Goal: Task Accomplishment & Management: Use online tool/utility

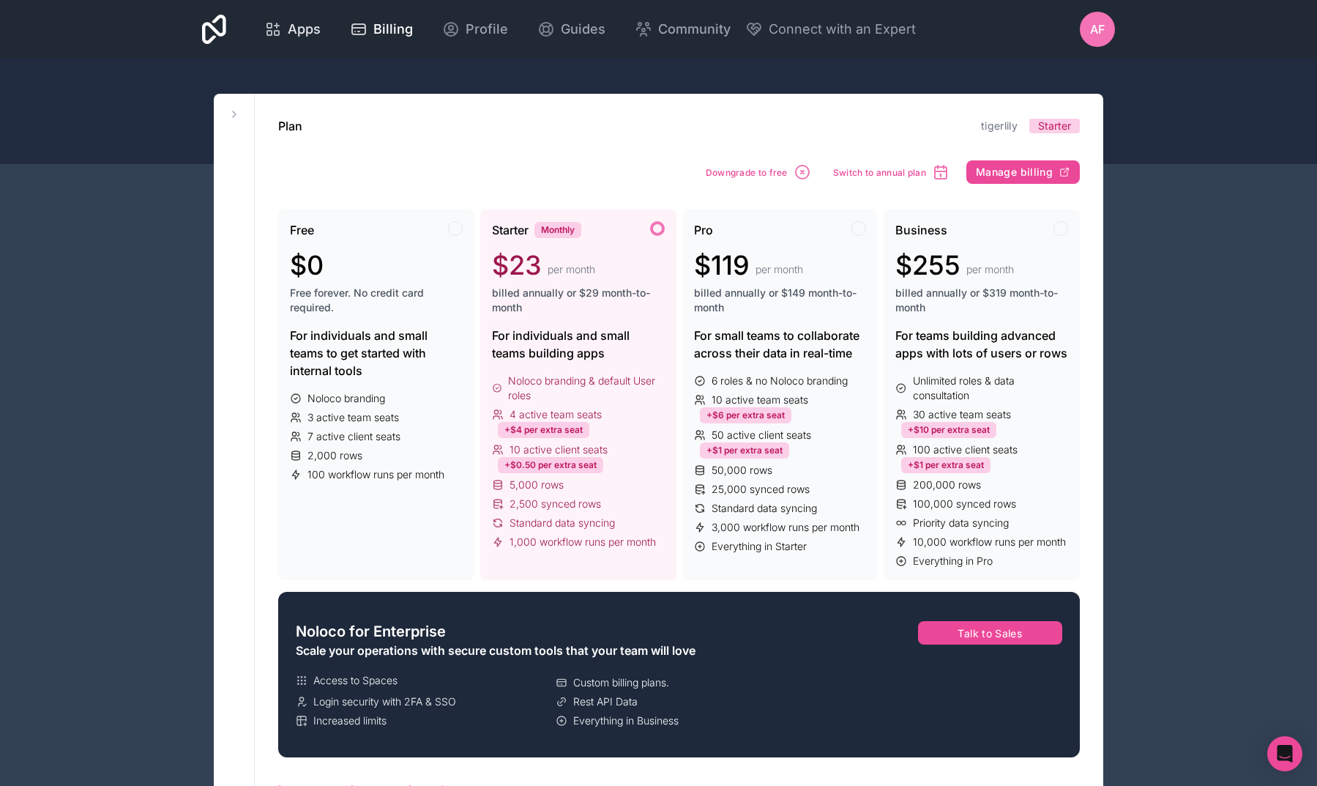
click at [321, 28] on span "Apps" at bounding box center [304, 29] width 33 height 21
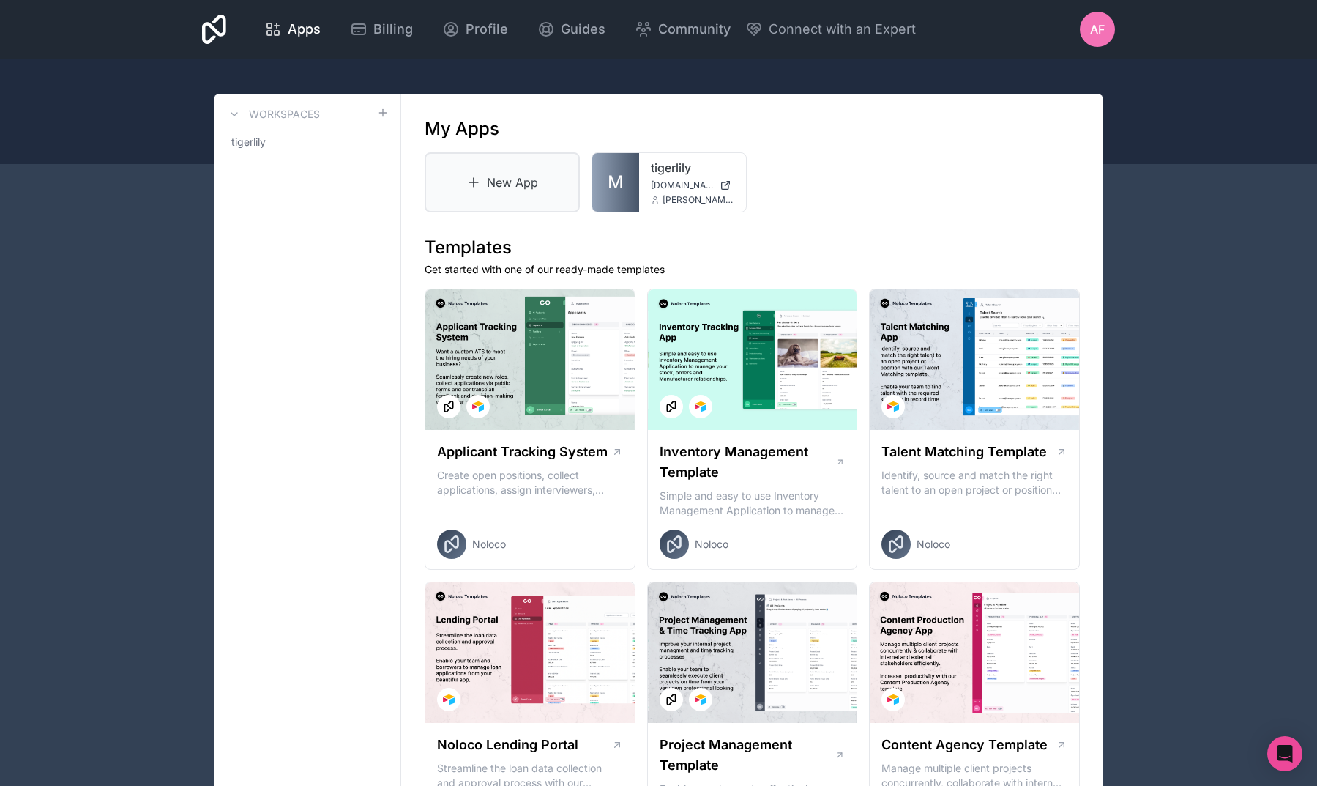
click at [477, 198] on link "New App" at bounding box center [502, 182] width 155 height 60
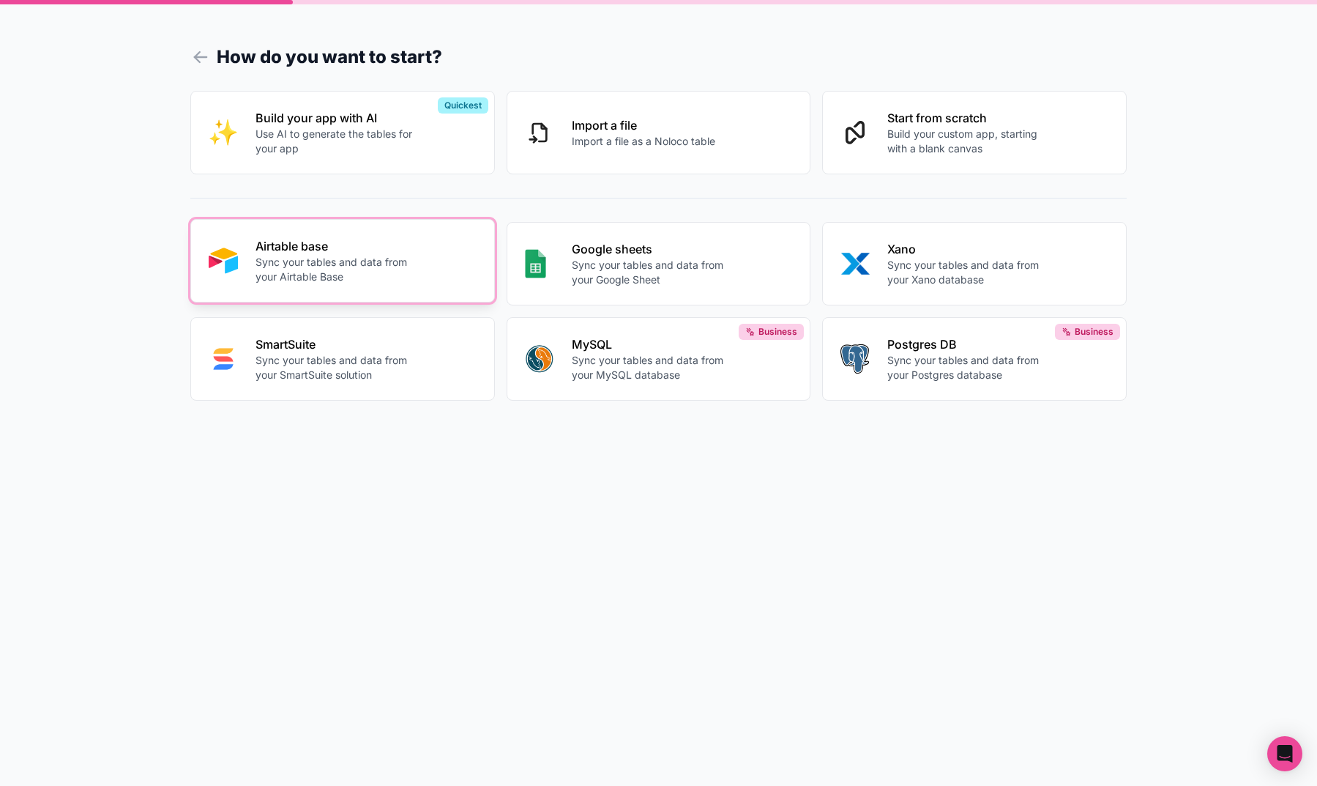
click at [402, 265] on p "Sync your tables and data from your Airtable Base" at bounding box center [337, 269] width 163 height 29
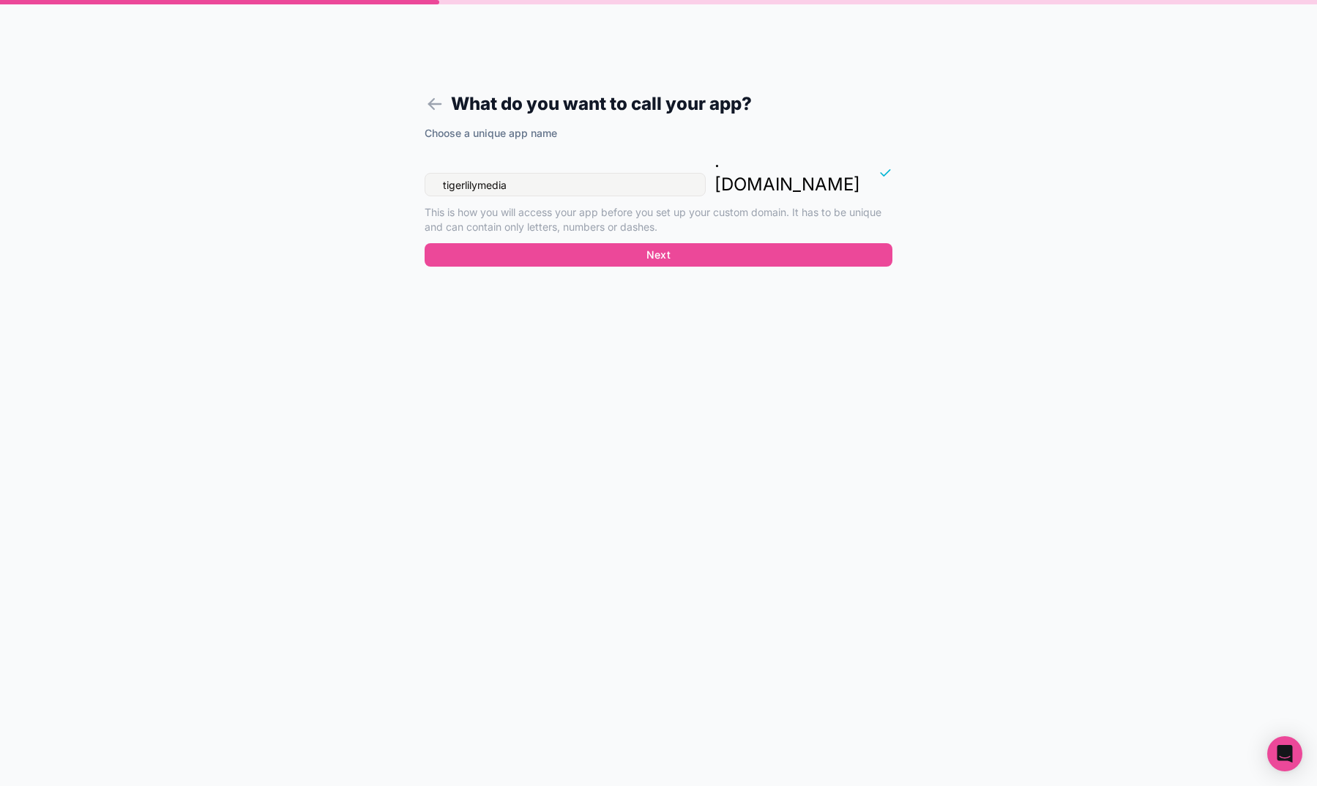
drag, startPoint x: 528, startPoint y: 160, endPoint x: 416, endPoint y: 158, distance: 112.0
click at [416, 158] on form "What do you want to call your app? Choose a unique app name tigerlilymedia . [D…" at bounding box center [659, 410] width 562 height 750
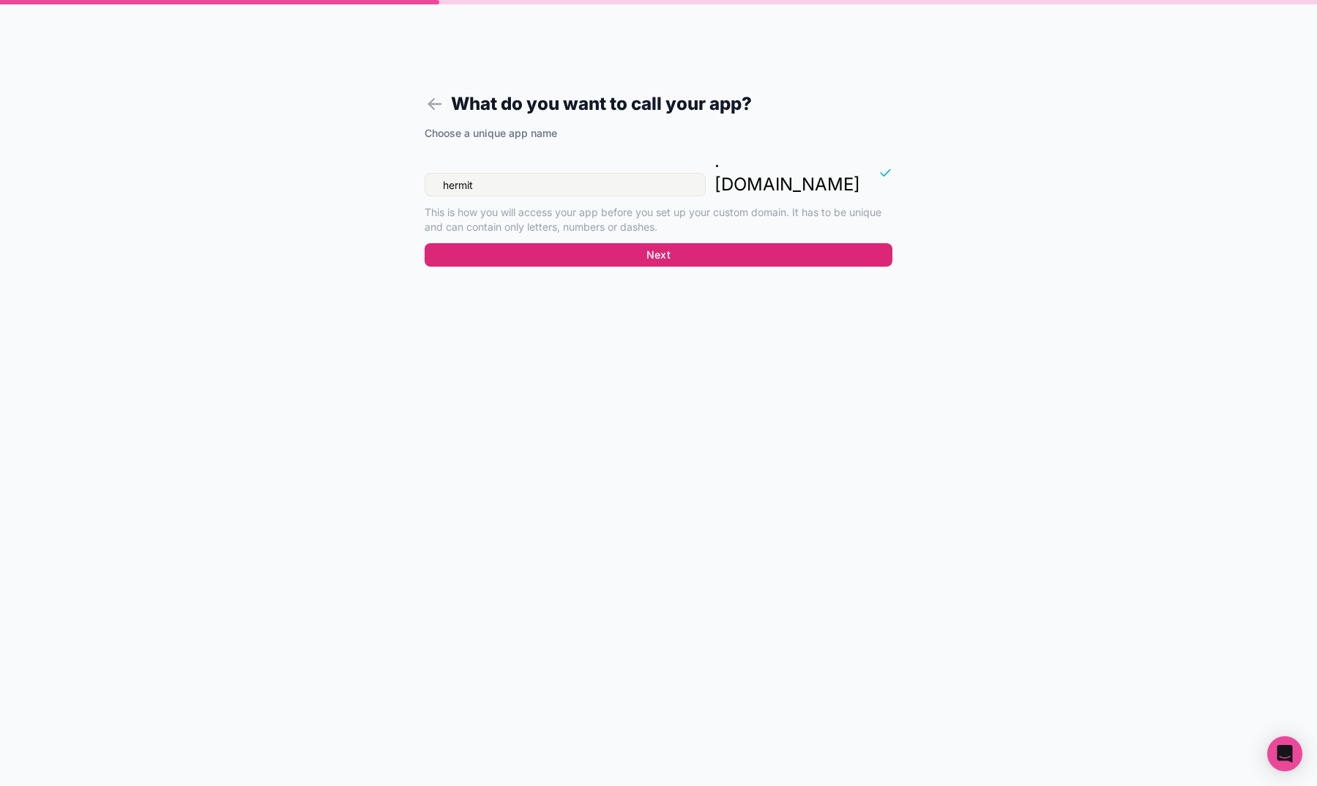
type input "hermit"
click at [601, 243] on button "Next" at bounding box center [659, 254] width 468 height 23
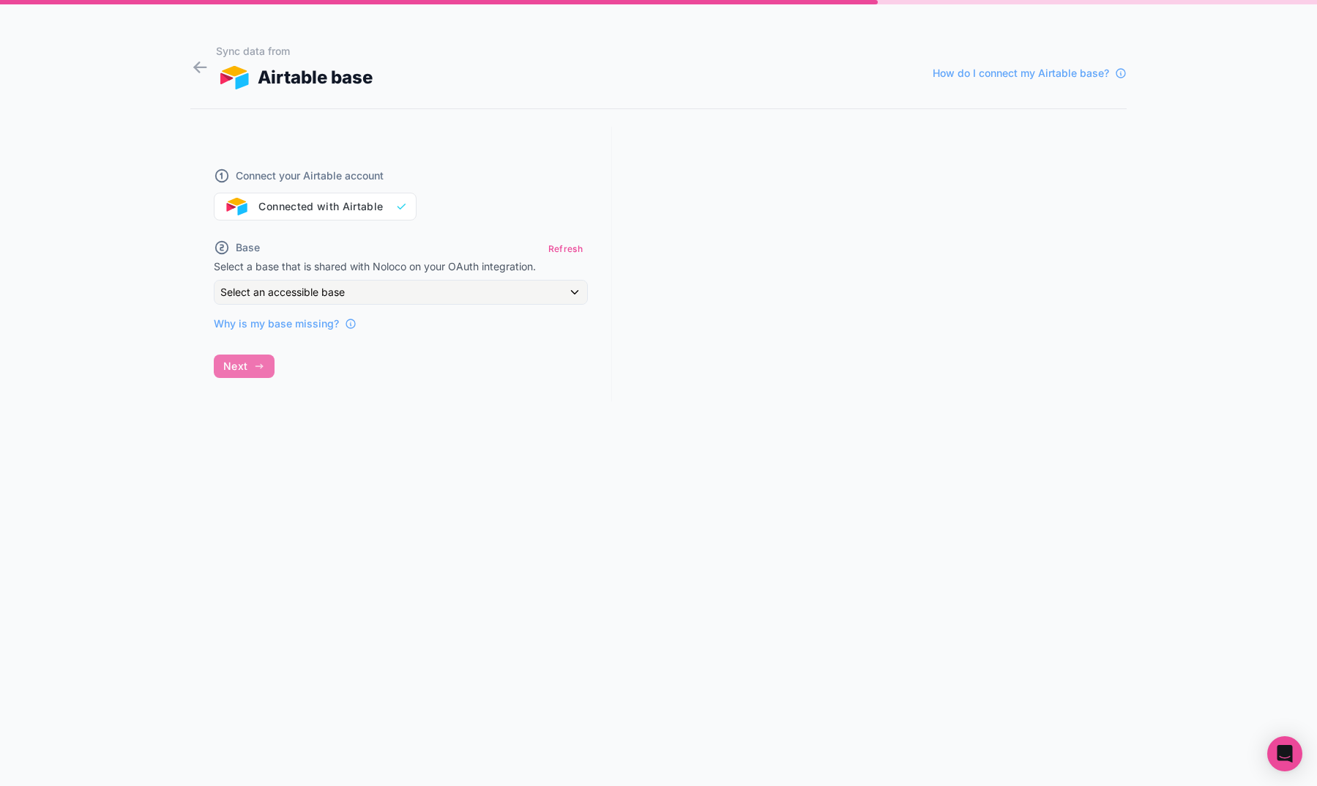
click at [311, 291] on span "Select an accessible base" at bounding box center [282, 292] width 124 height 12
click at [311, 291] on div at bounding box center [658, 393] width 1317 height 786
click at [350, 324] on icon at bounding box center [350, 325] width 1 height 2
click at [388, 301] on div "Select an accessible base" at bounding box center [401, 291] width 373 height 23
click at [394, 292] on div at bounding box center [658, 393] width 1317 height 786
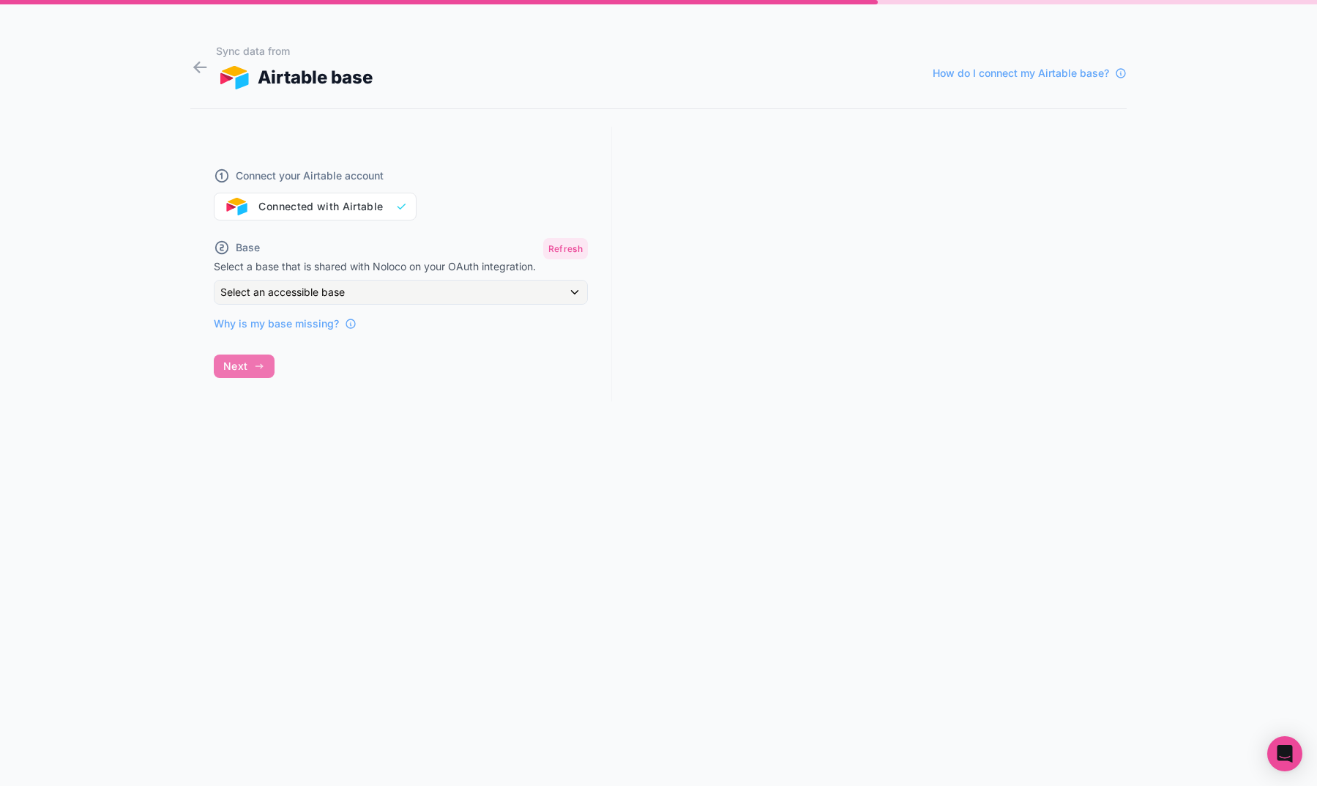
click at [564, 253] on button "Refresh" at bounding box center [565, 248] width 45 height 21
click at [452, 294] on div "Select an accessible base" at bounding box center [401, 291] width 373 height 23
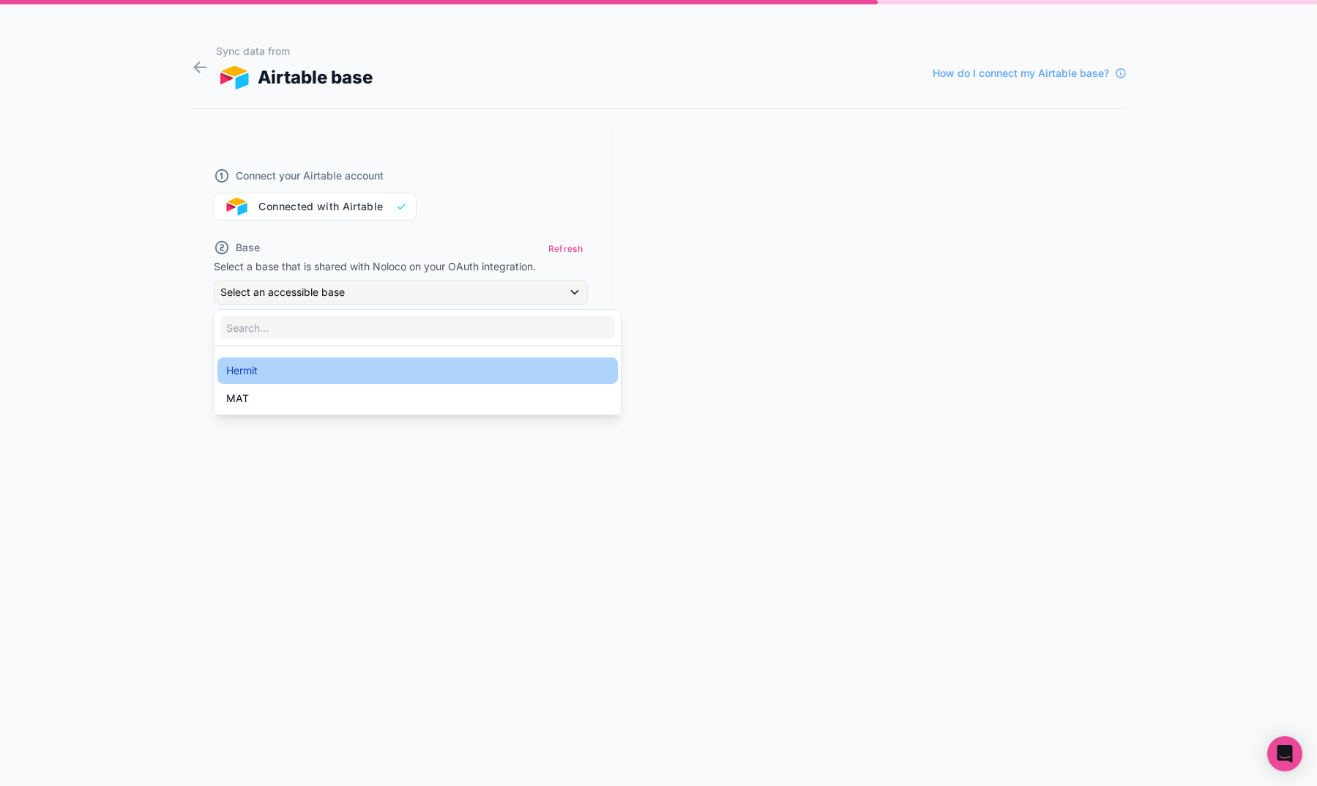
click at [365, 362] on div "Hermit" at bounding box center [417, 371] width 383 height 18
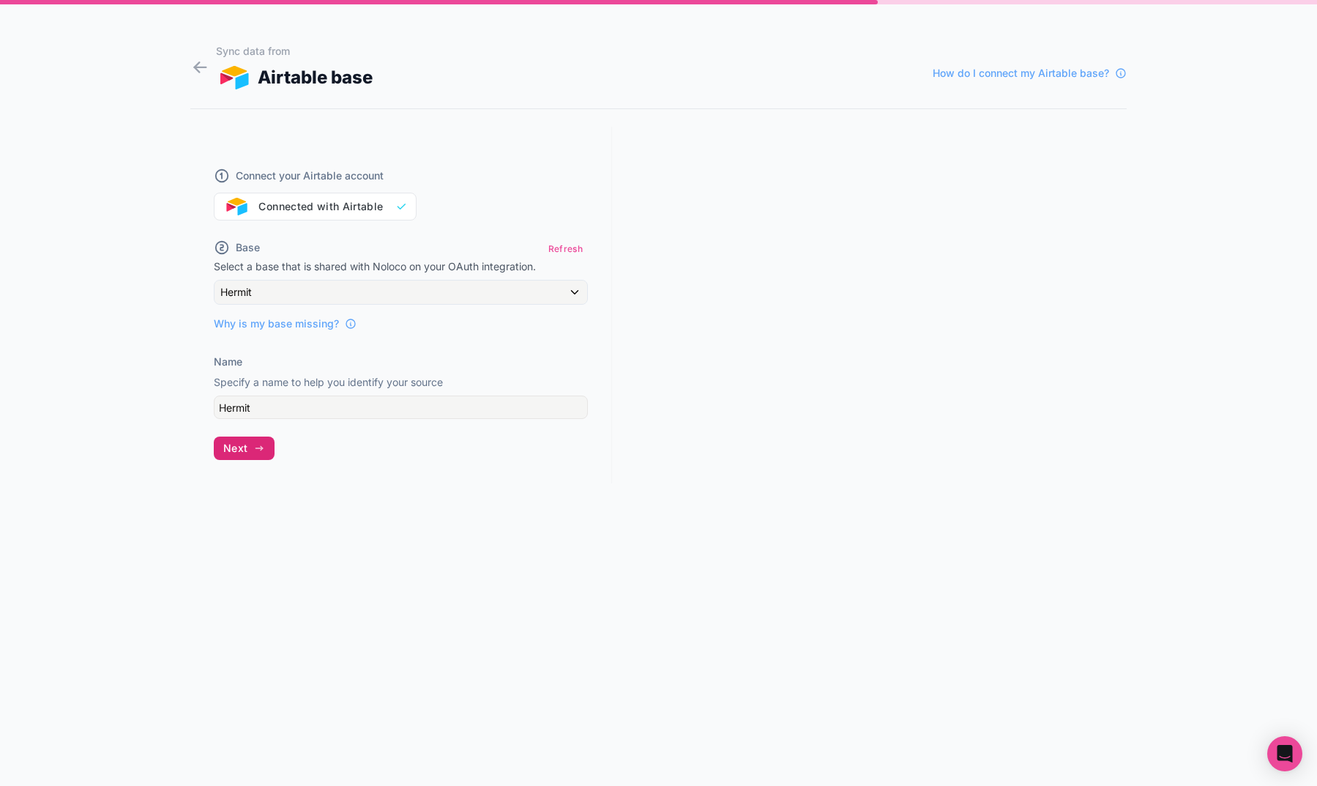
click at [255, 452] on icon "button" at bounding box center [259, 448] width 12 height 12
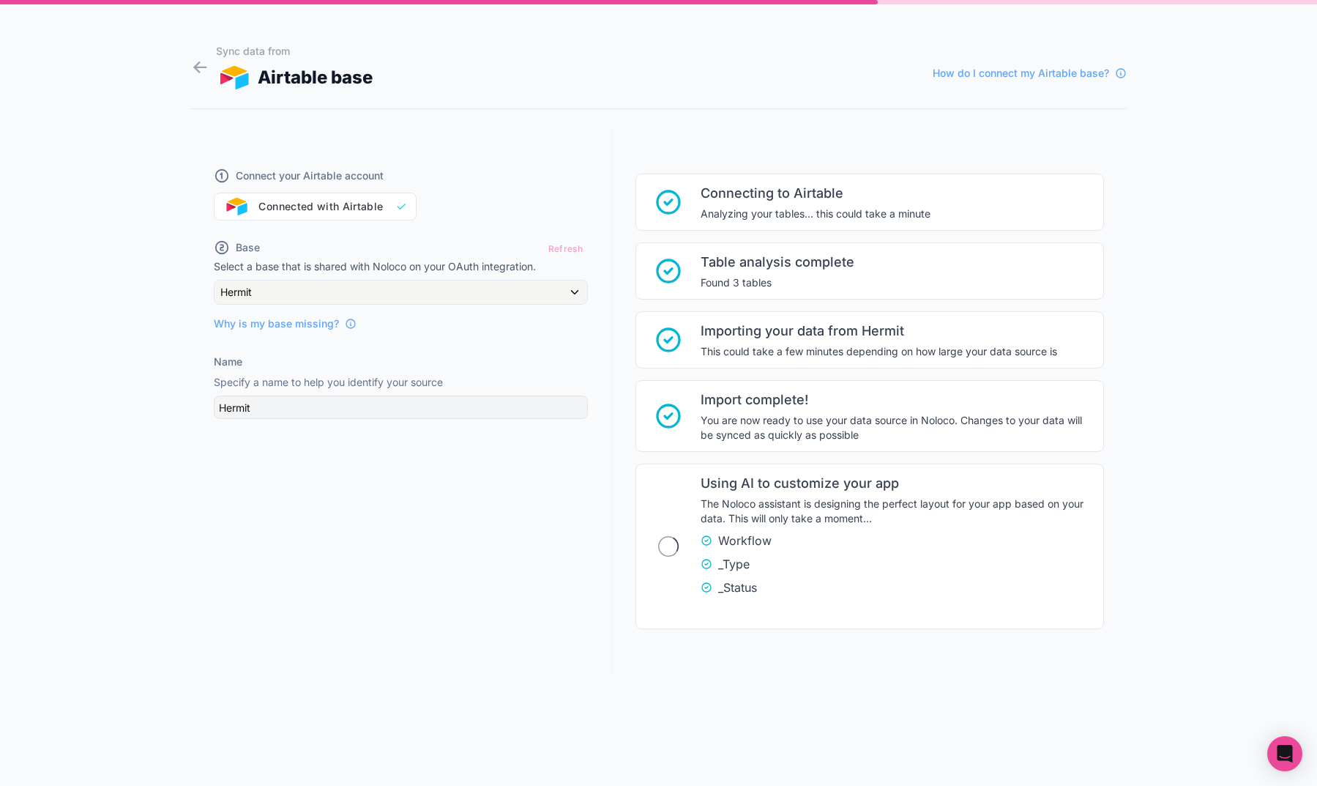
scroll to position [74, 0]
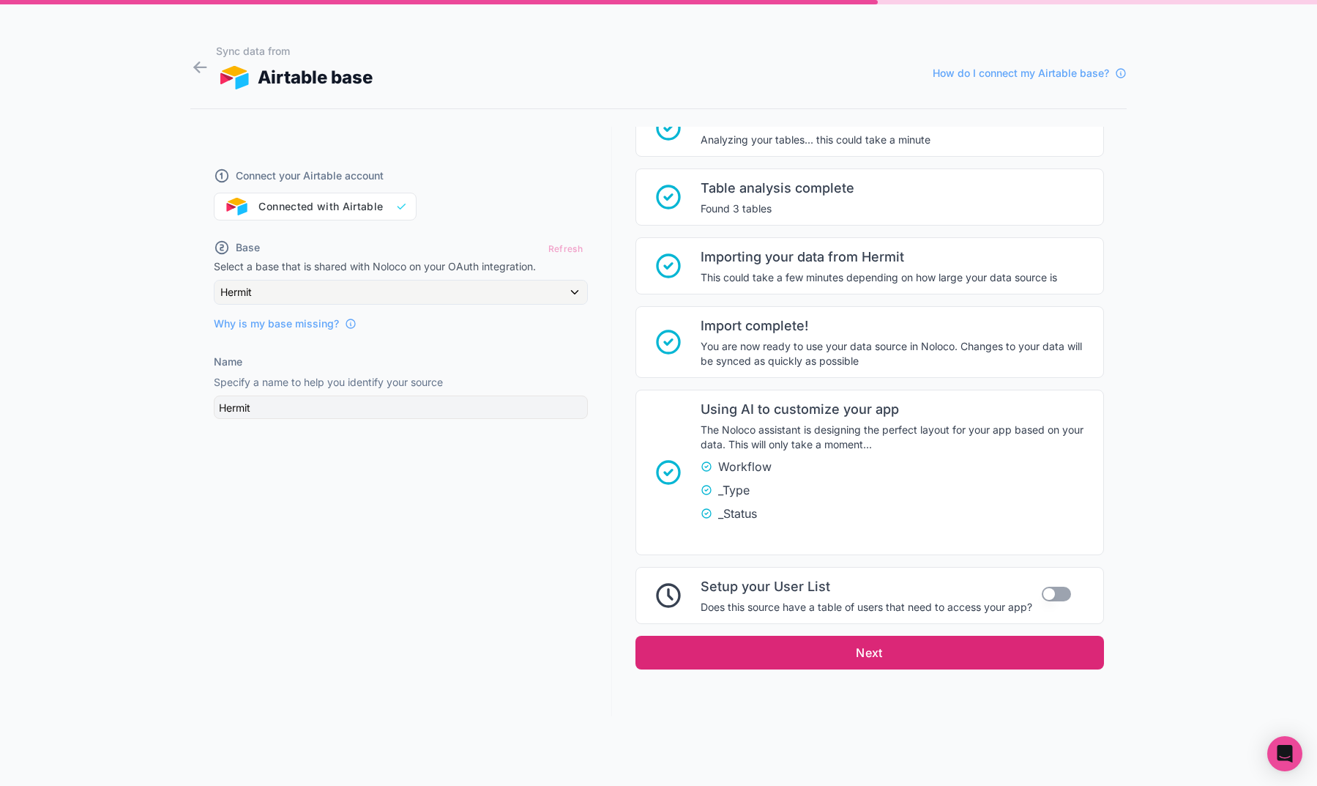
click at [860, 653] on button "Next" at bounding box center [870, 653] width 469 height 34
